Goal: Book appointment/travel/reservation

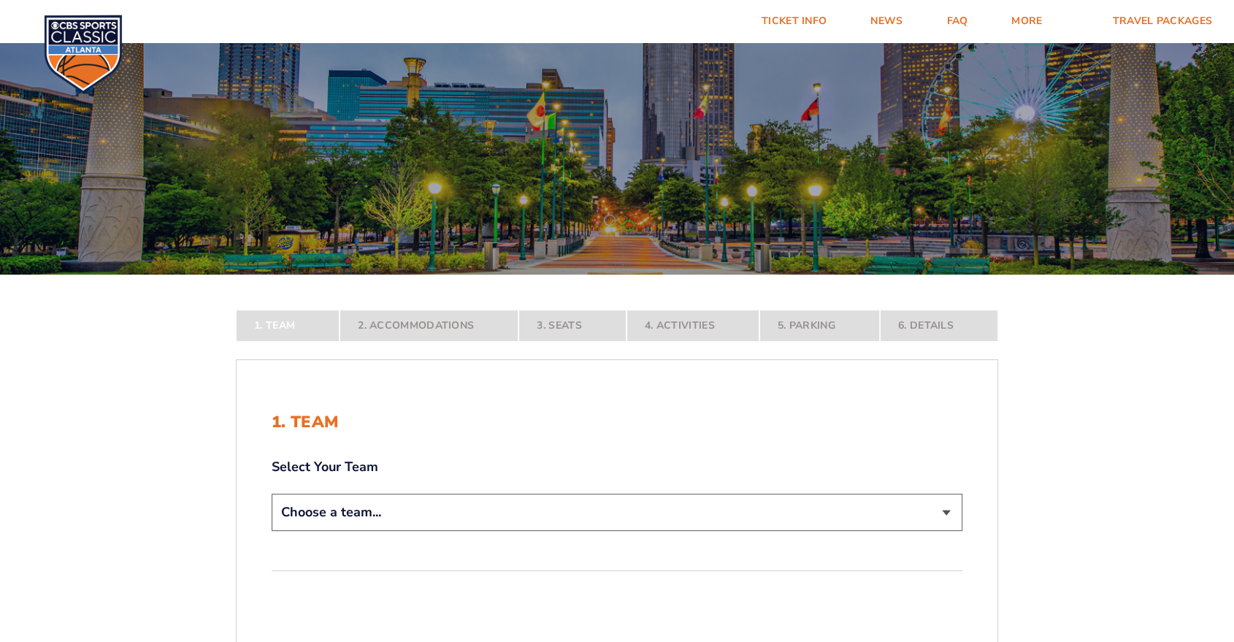
scroll to position [243, 0]
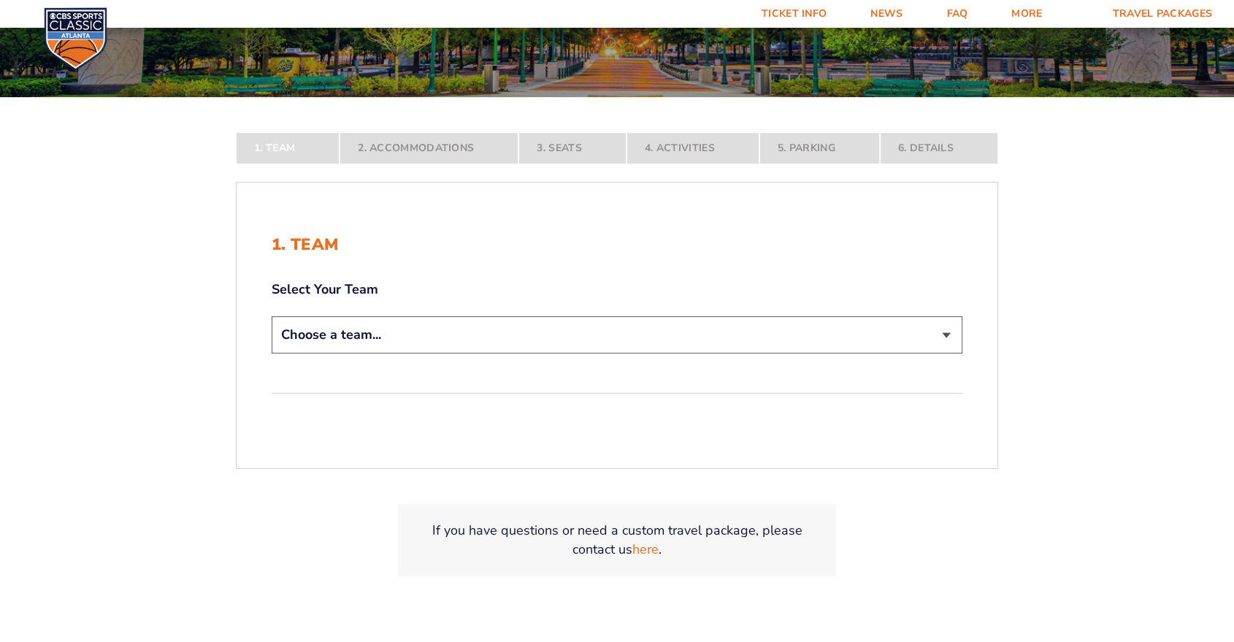
click at [498, 336] on select "Choose a team... [US_STATE] Wildcats [US_STATE] State Buckeyes [US_STATE] Tar H…" at bounding box center [617, 334] width 691 height 37
select select "12956"
click at [272, 353] on select "Choose a team... [US_STATE] Wildcats [US_STATE] State Buckeyes [US_STATE] Tar H…" at bounding box center [617, 334] width 691 height 37
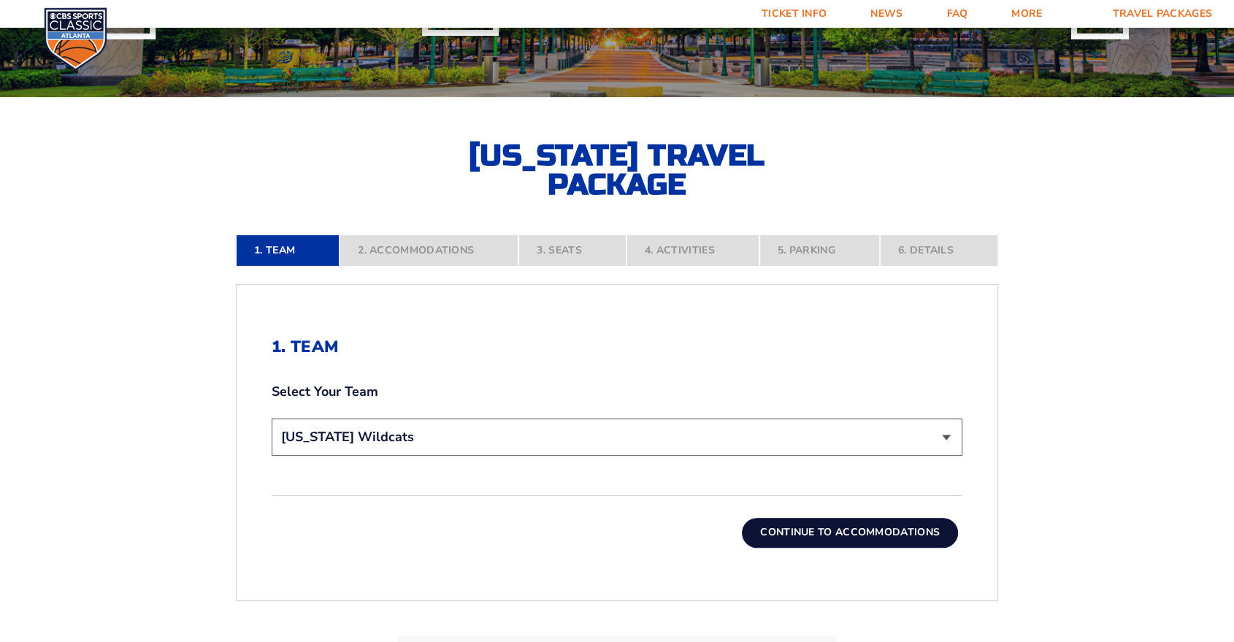
click at [788, 537] on button "Continue To Accommodations" at bounding box center [850, 532] width 216 height 29
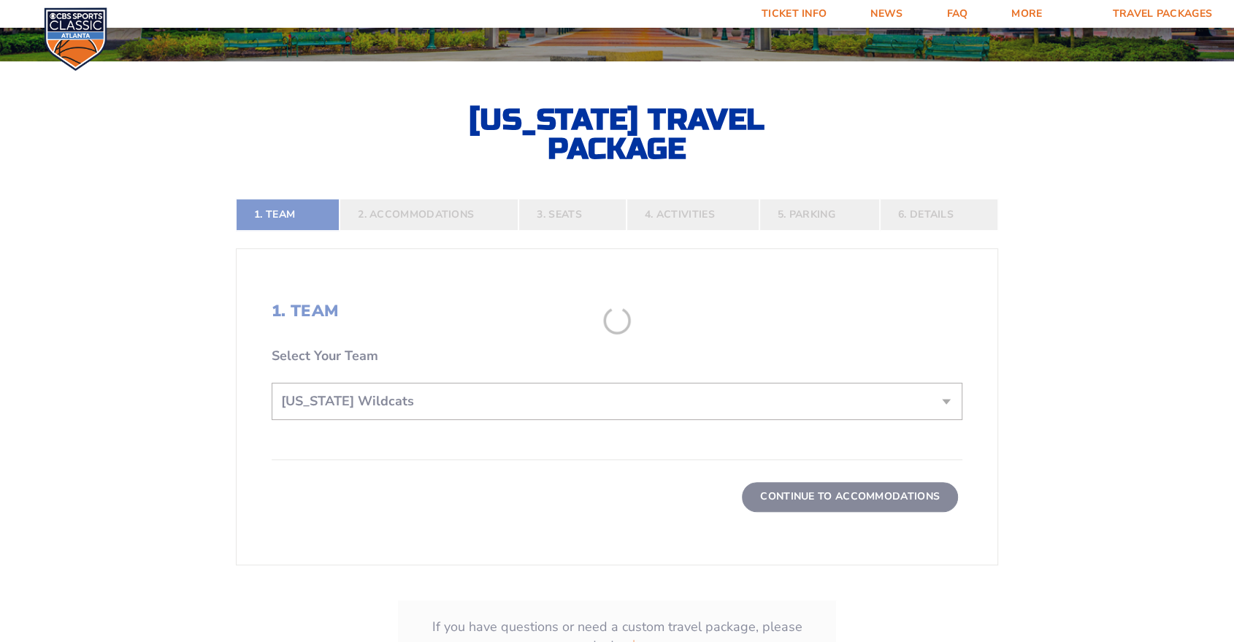
scroll to position [304, 0]
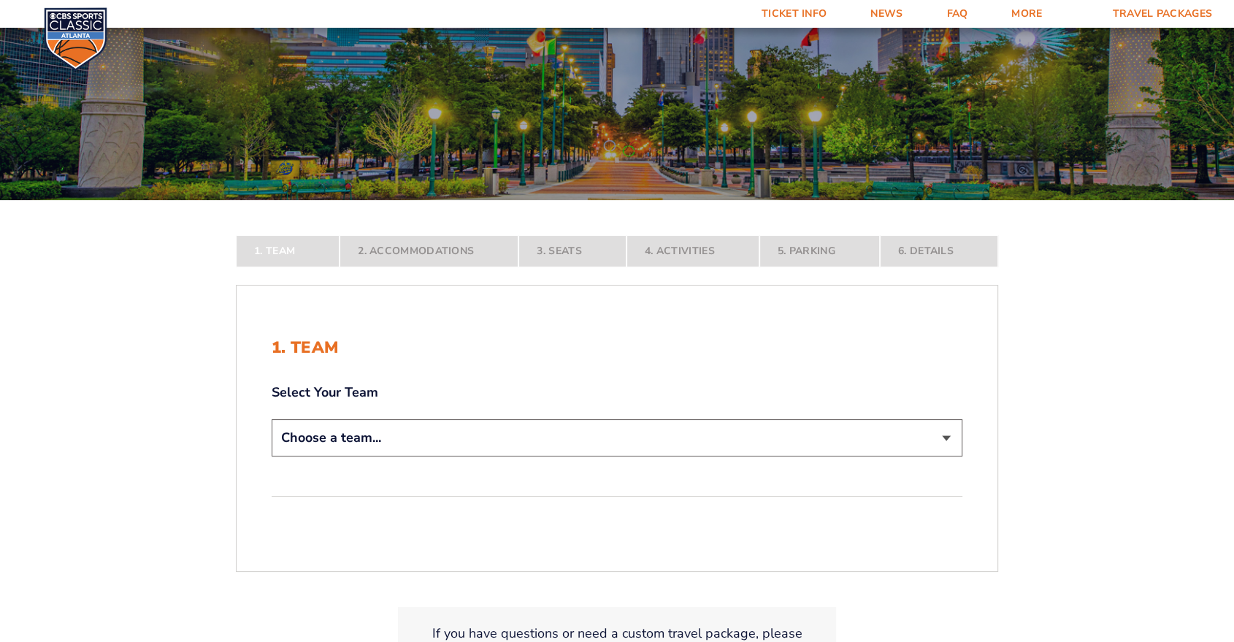
scroll to position [243, 0]
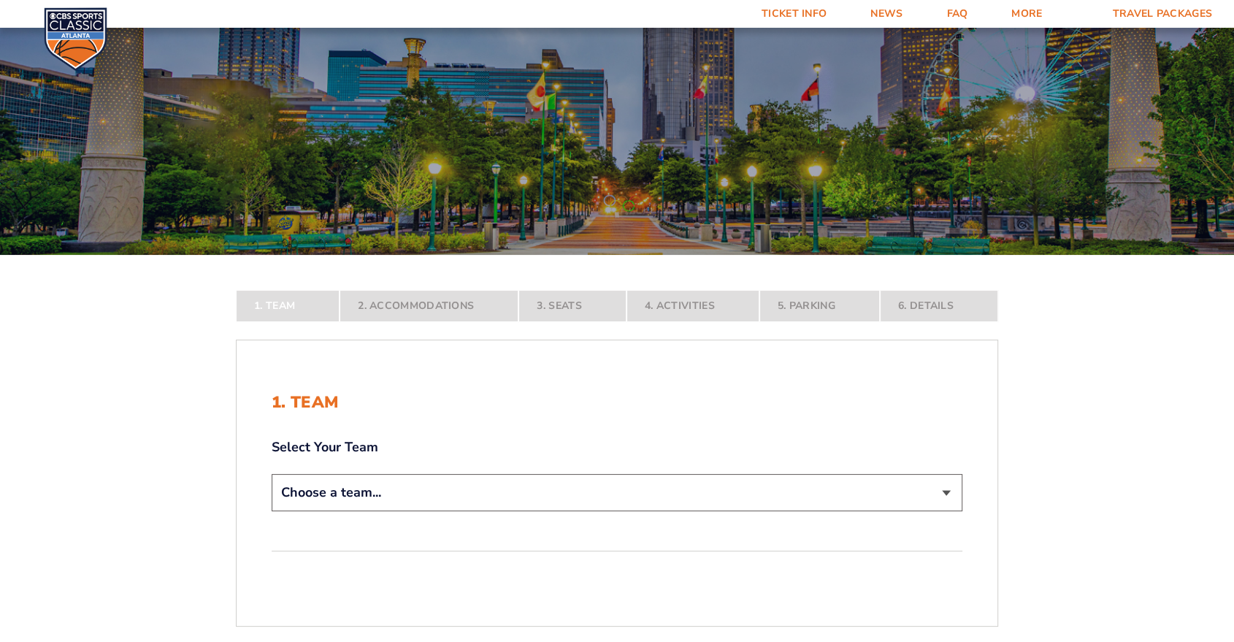
scroll to position [243, 0]
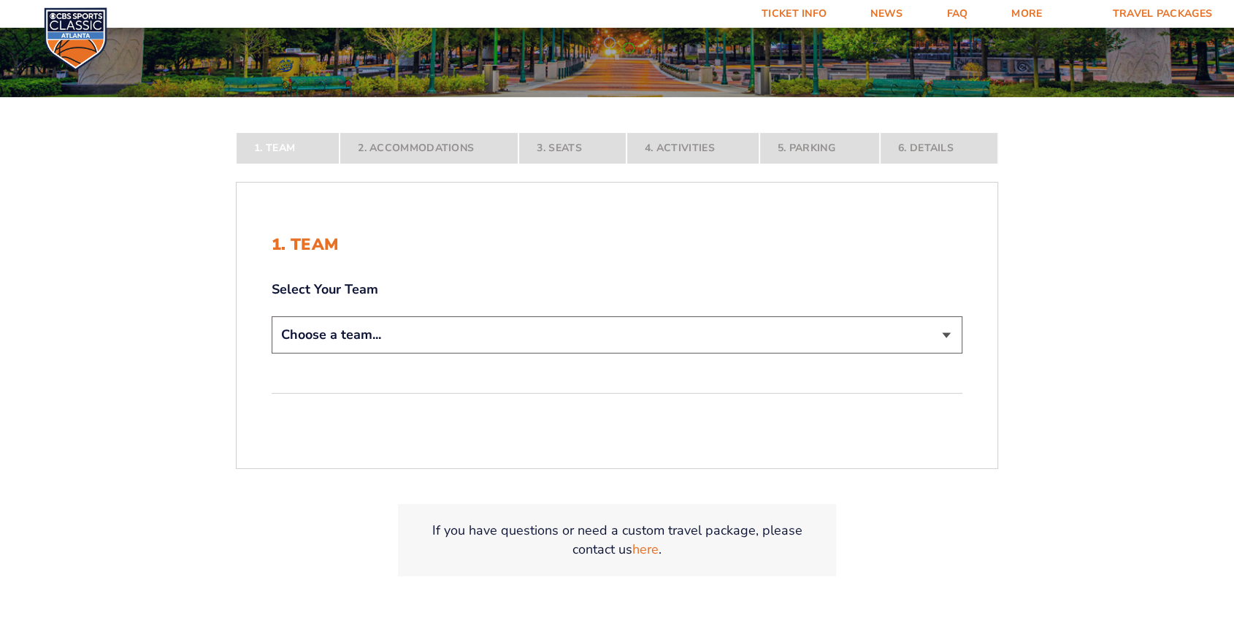
click at [478, 336] on select "Choose a team... [US_STATE] Wildcats [US_STATE] State Buckeyes [US_STATE] Tar H…" at bounding box center [617, 334] width 691 height 37
select select "12956"
click at [272, 353] on select "Choose a team... [US_STATE] Wildcats [US_STATE] State Buckeyes [US_STATE] Tar H…" at bounding box center [617, 334] width 691 height 37
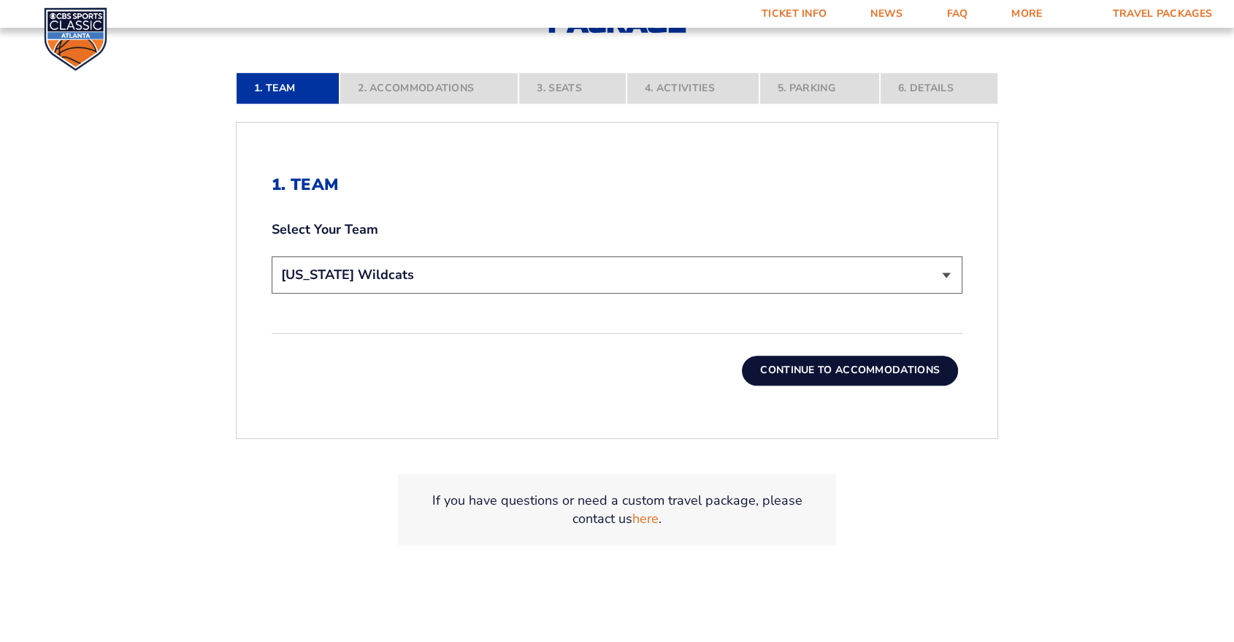
click at [873, 371] on button "Continue To Accommodations" at bounding box center [850, 370] width 216 height 29
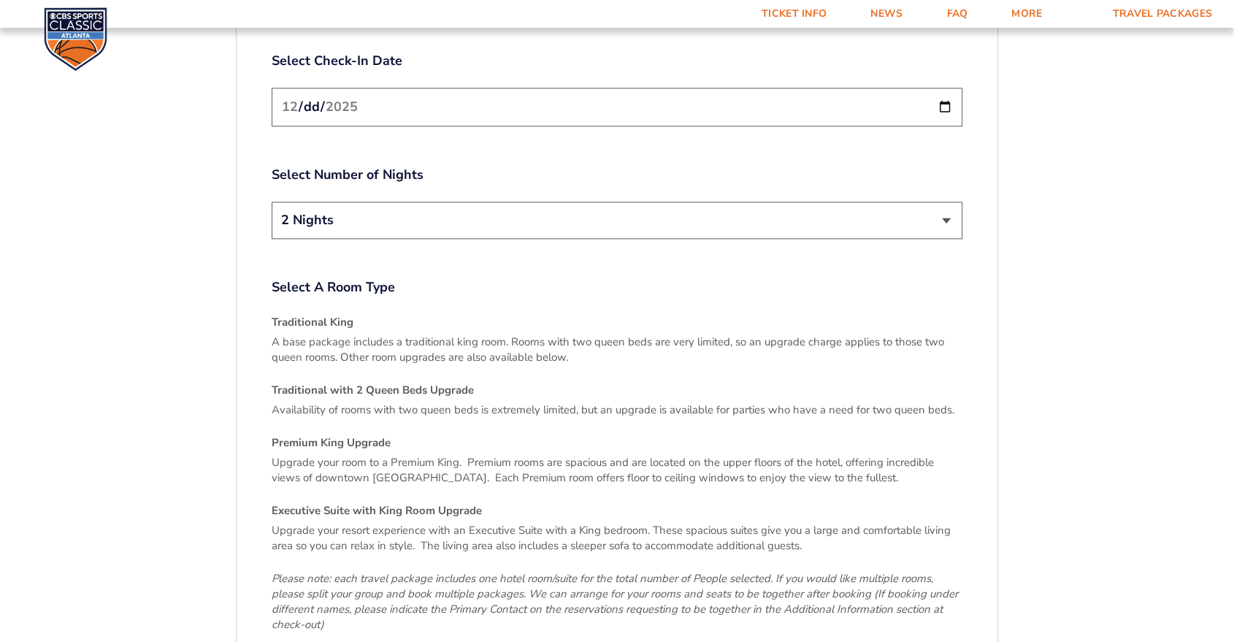
scroll to position [1764, 0]
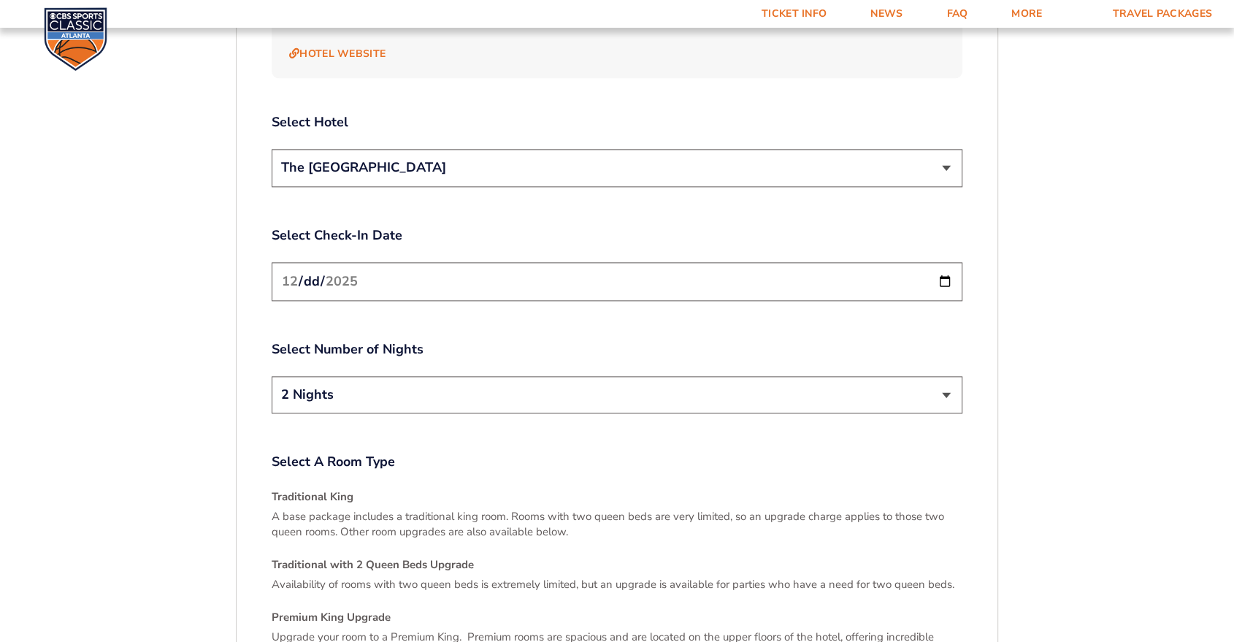
click at [439, 262] on input "[DATE]" at bounding box center [617, 281] width 691 height 39
click at [945, 262] on input "[DATE]" at bounding box center [617, 281] width 691 height 39
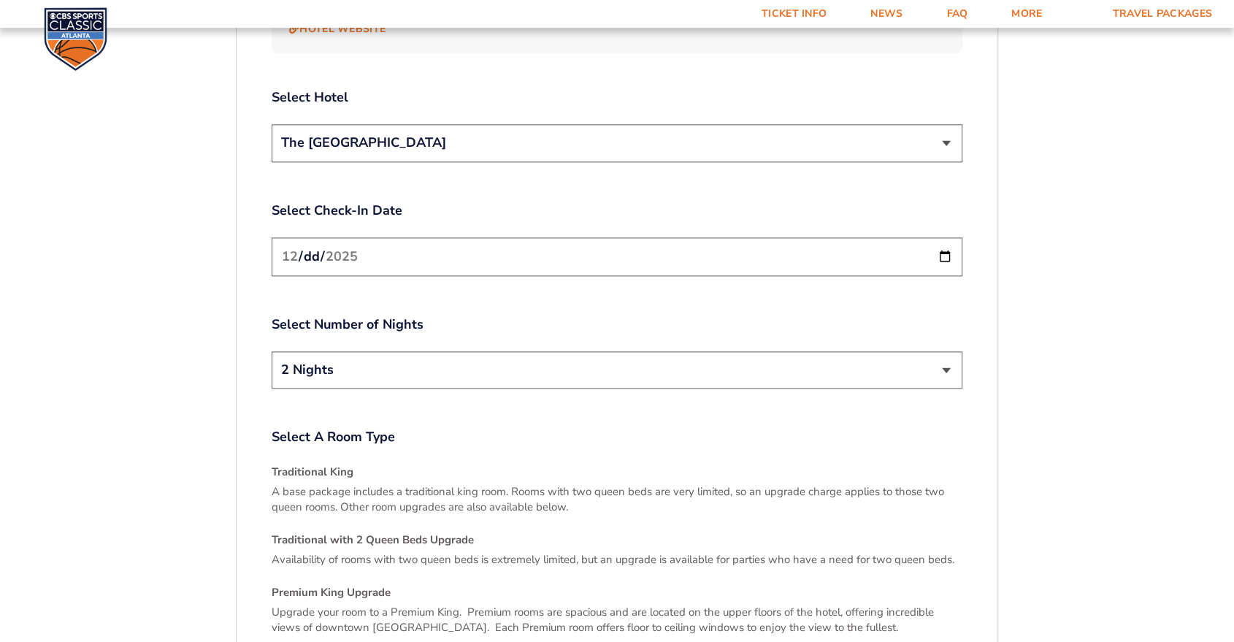
scroll to position [1845, 0]
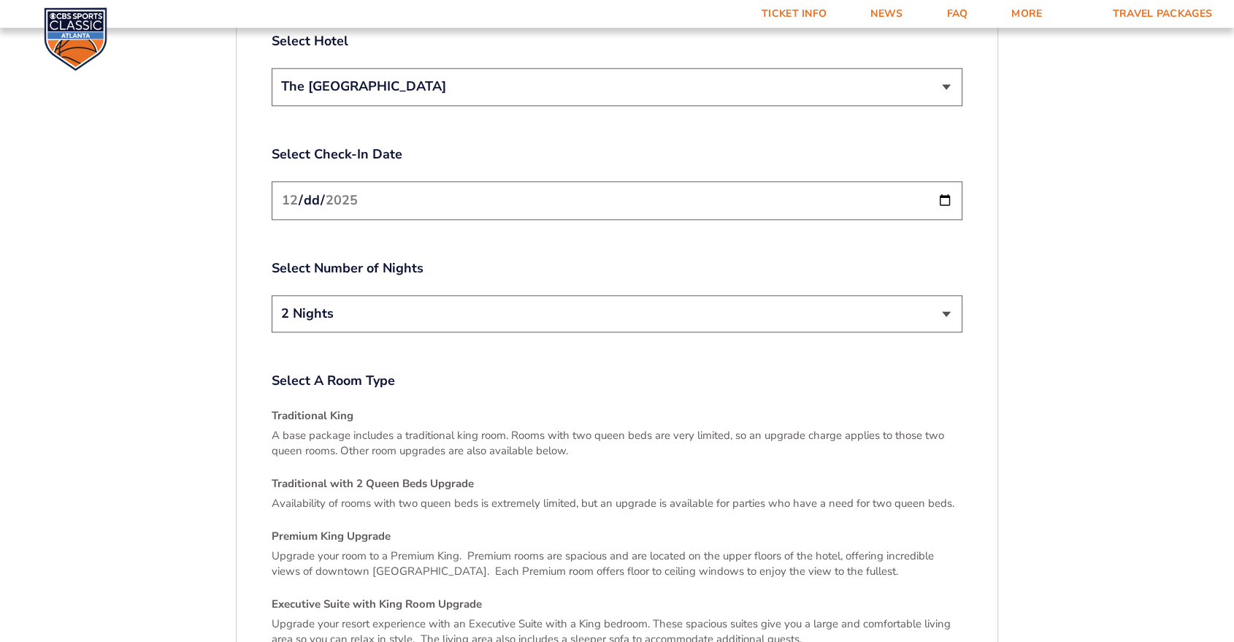
click at [949, 181] on input "[DATE]" at bounding box center [617, 200] width 691 height 39
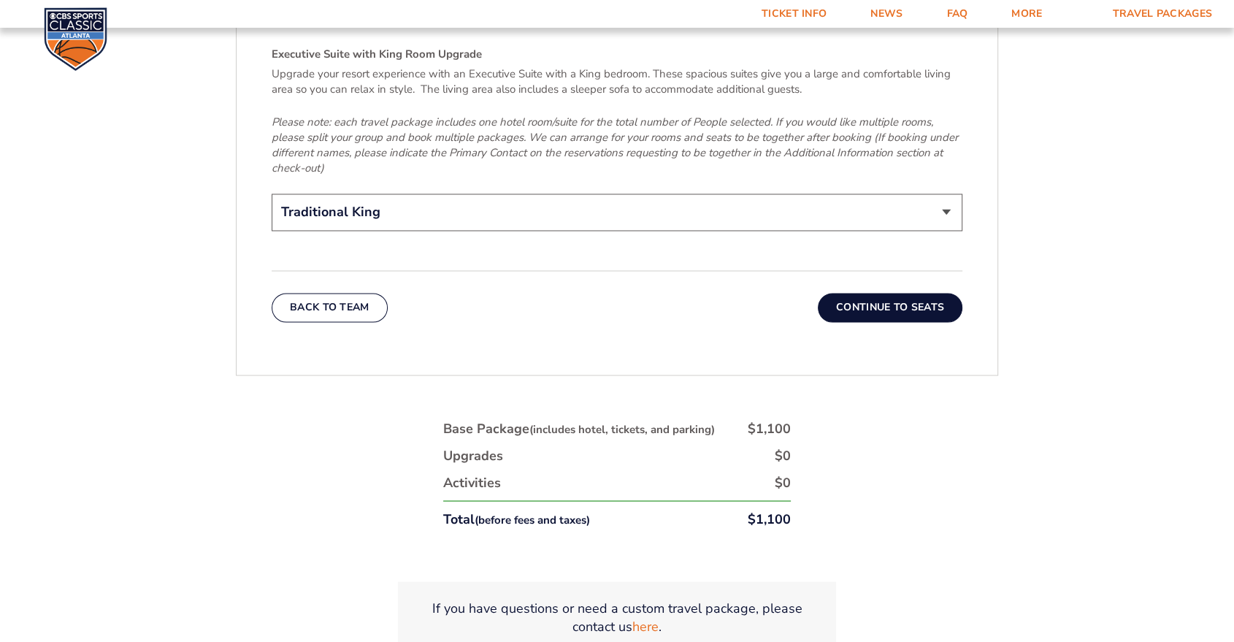
scroll to position [2689, 0]
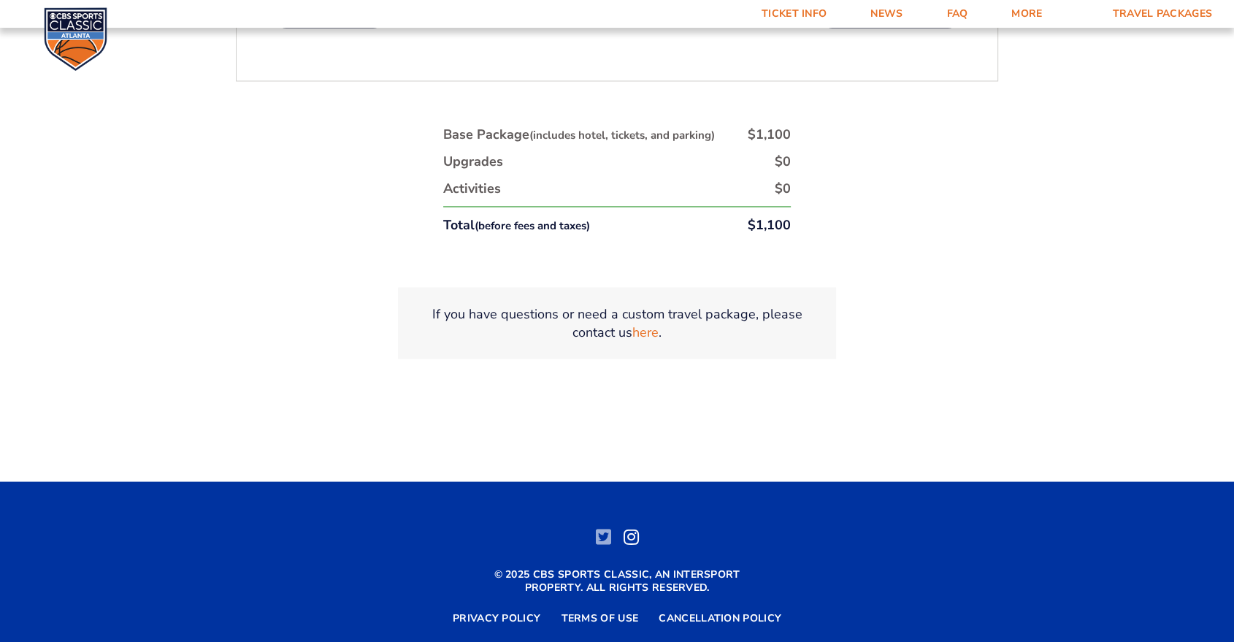
click at [606, 527] on icon at bounding box center [603, 536] width 15 height 18
